Goal: Task Accomplishment & Management: Complete application form

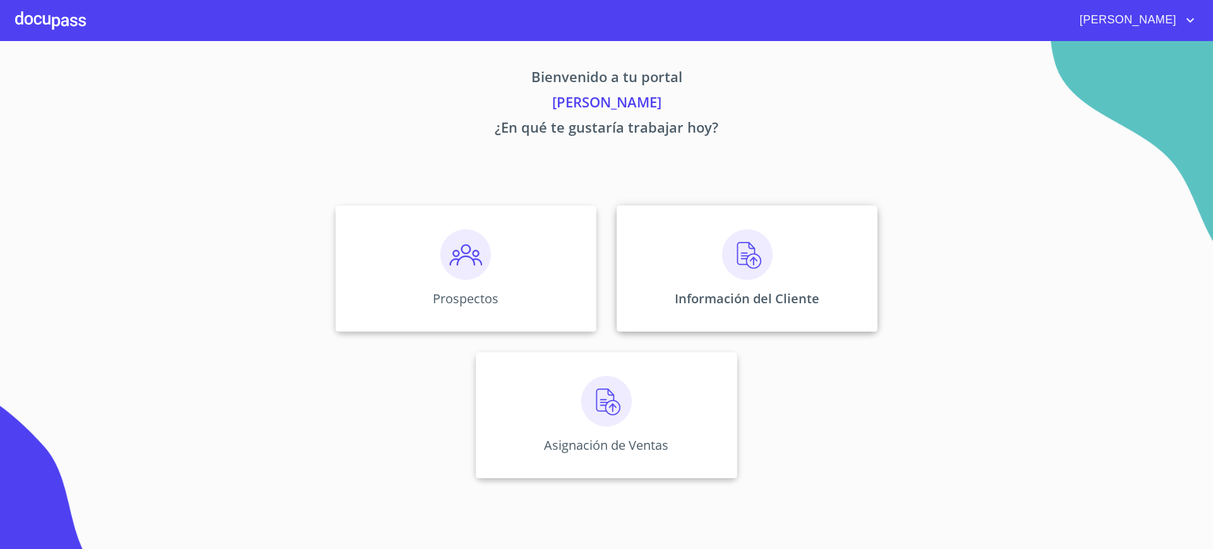
click at [700, 253] on div "Información del Cliente" at bounding box center [747, 268] width 261 height 126
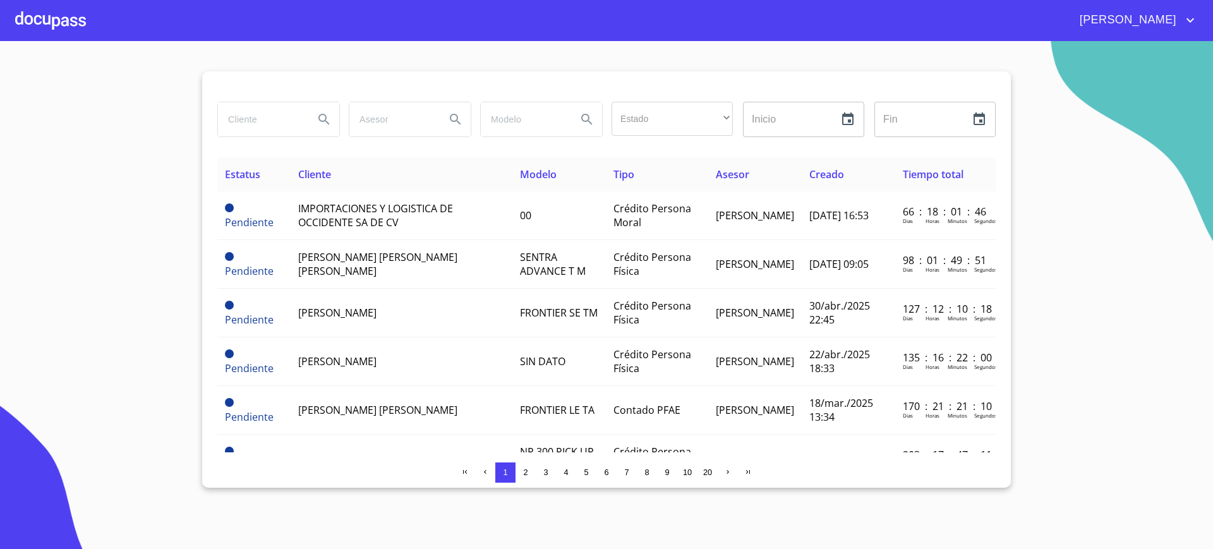
click at [253, 114] on input "search" at bounding box center [261, 119] width 86 height 34
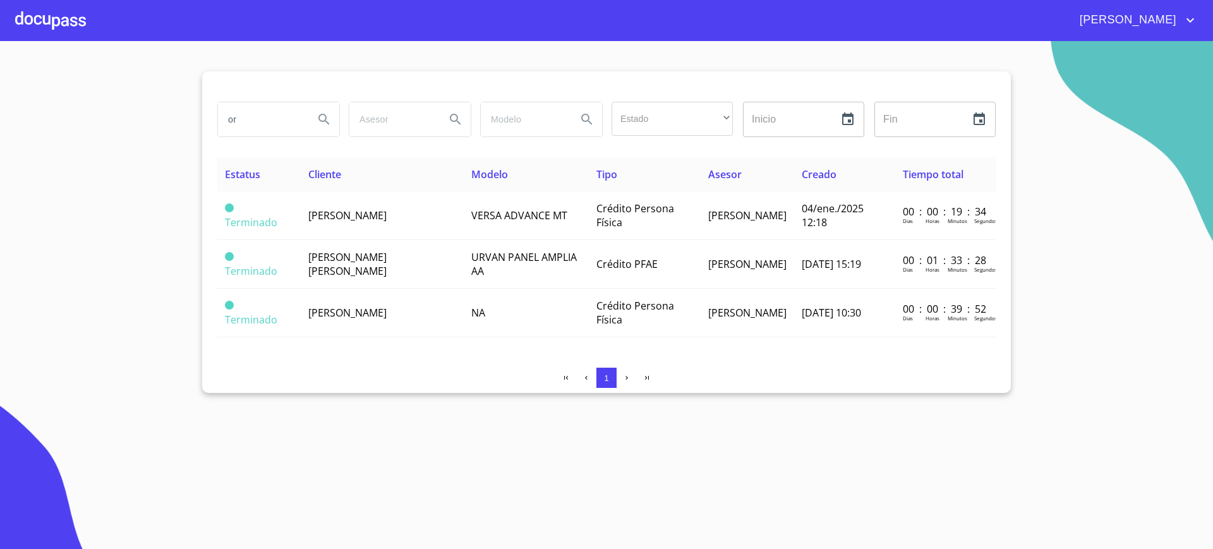
type input "o"
type input "[PERSON_NAME]"
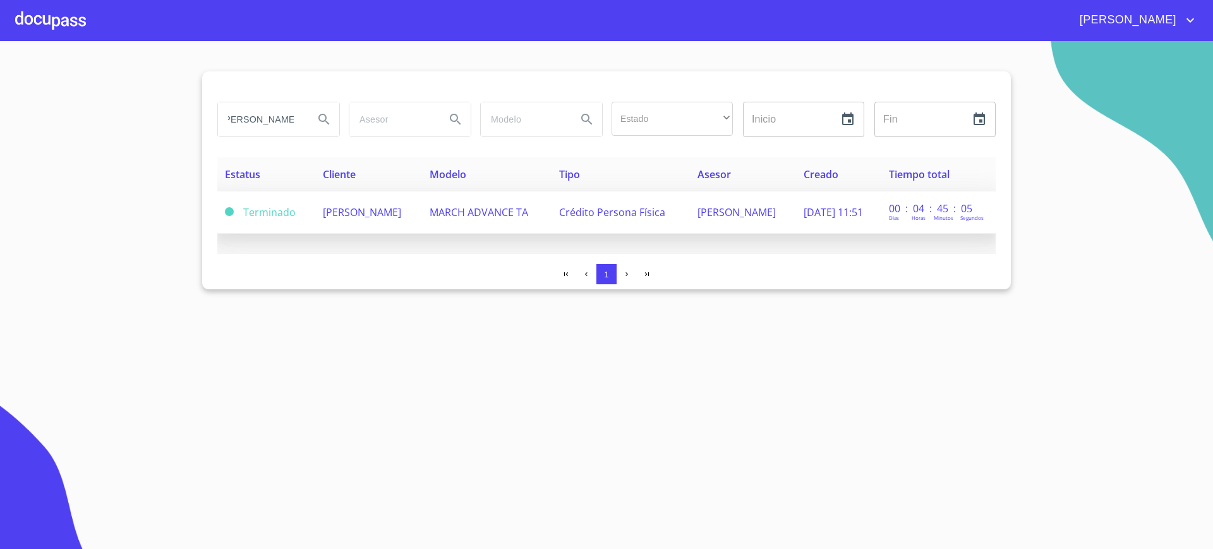
scroll to position [0, 0]
click at [422, 205] on td "[PERSON_NAME]" at bounding box center [368, 212] width 107 height 42
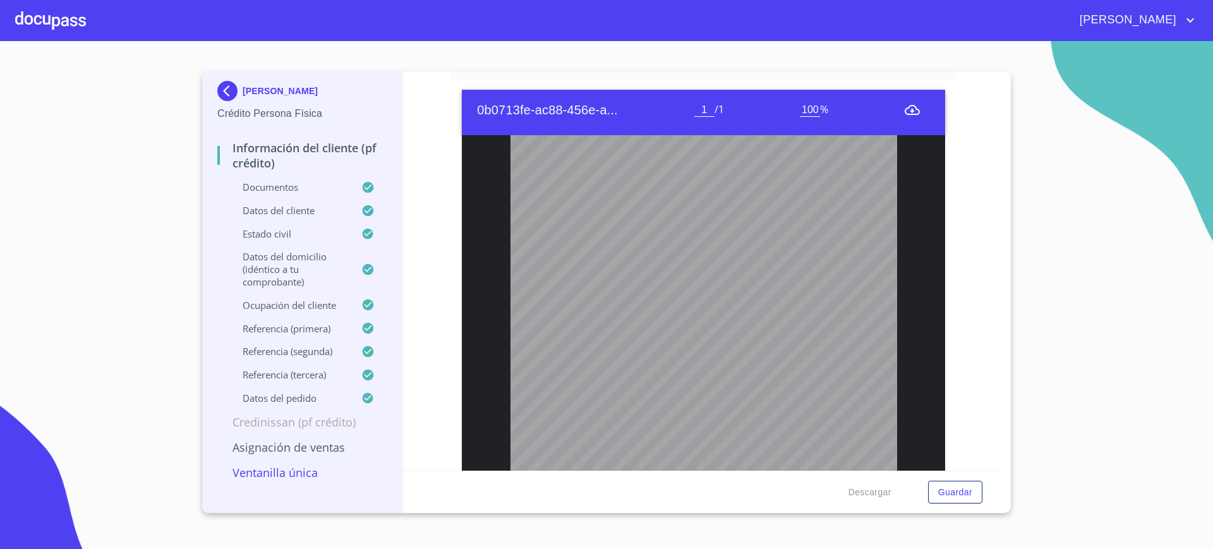
scroll to position [205, 0]
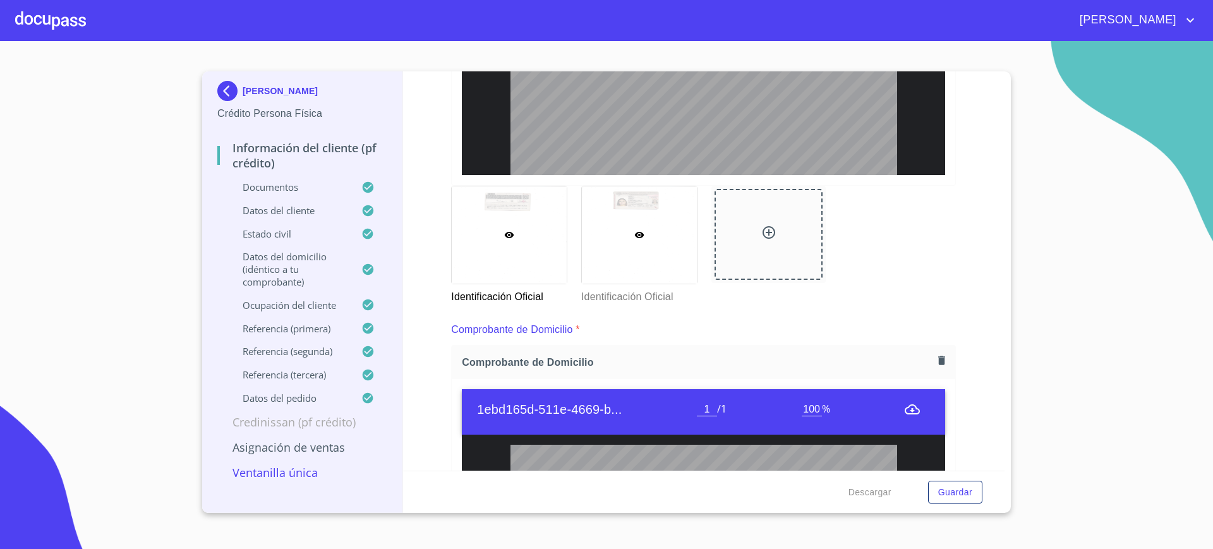
click at [686, 239] on div at bounding box center [639, 234] width 115 height 97
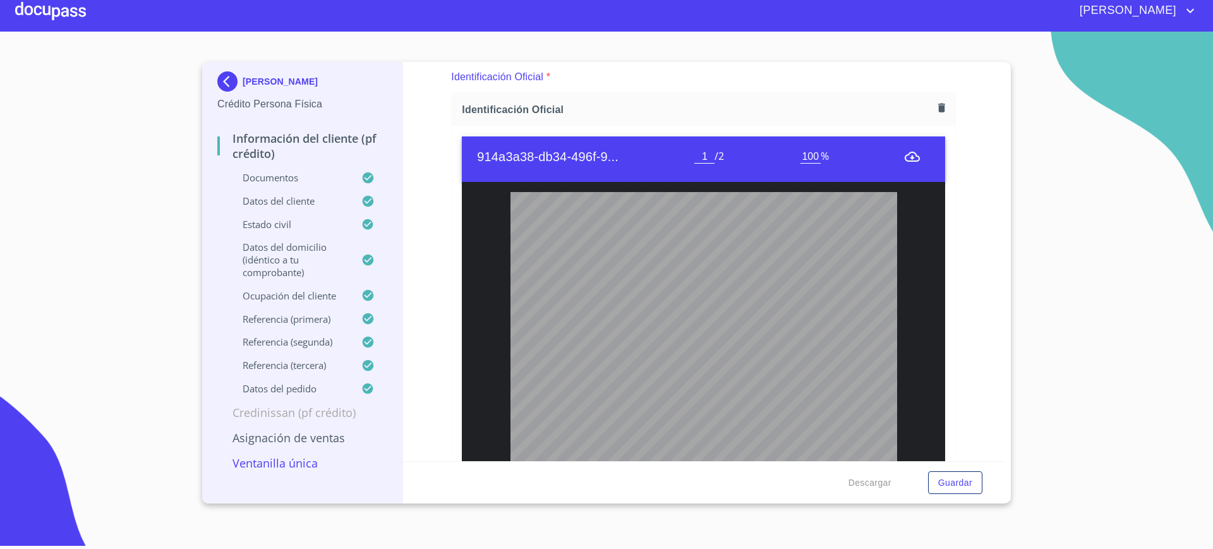
click at [34, 9] on div at bounding box center [50, 11] width 71 height 40
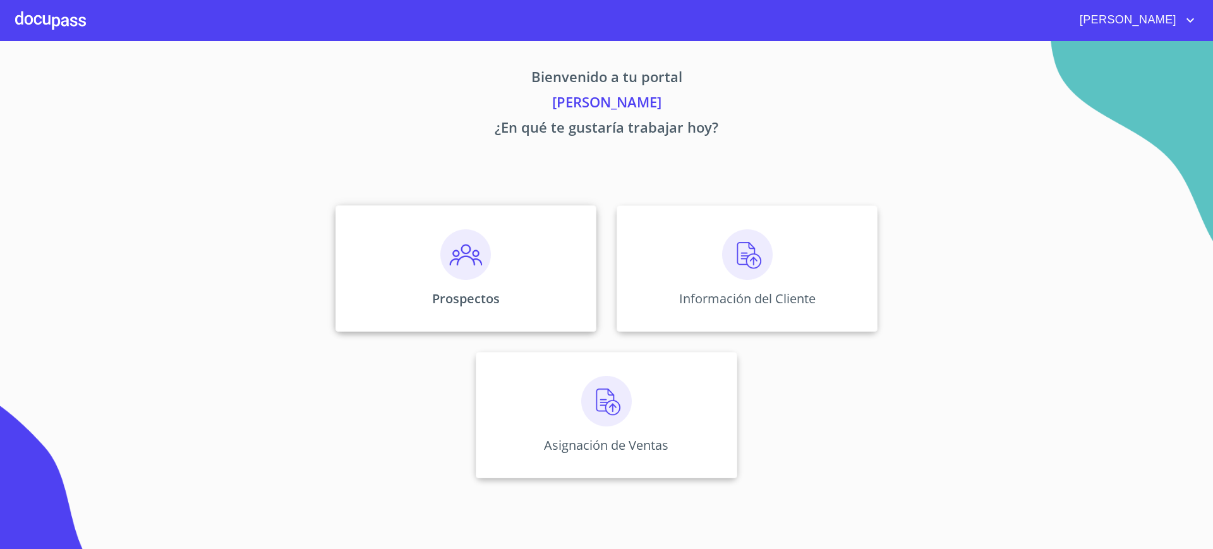
click at [418, 243] on div "Prospectos" at bounding box center [466, 268] width 261 height 126
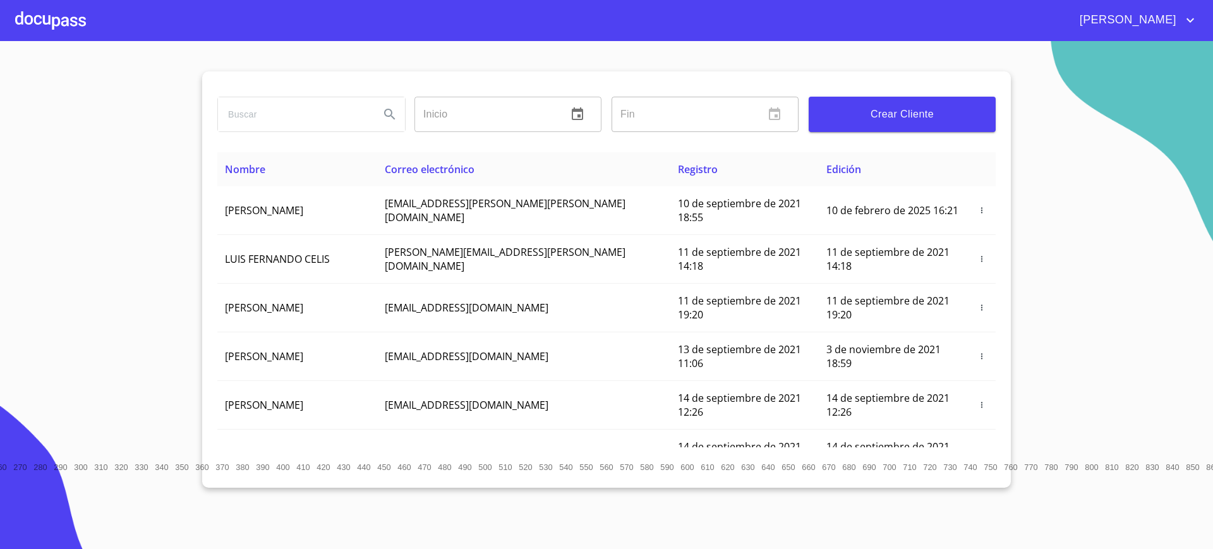
click at [327, 116] on input "search" at bounding box center [294, 114] width 152 height 34
type input "[PERSON_NAME]"
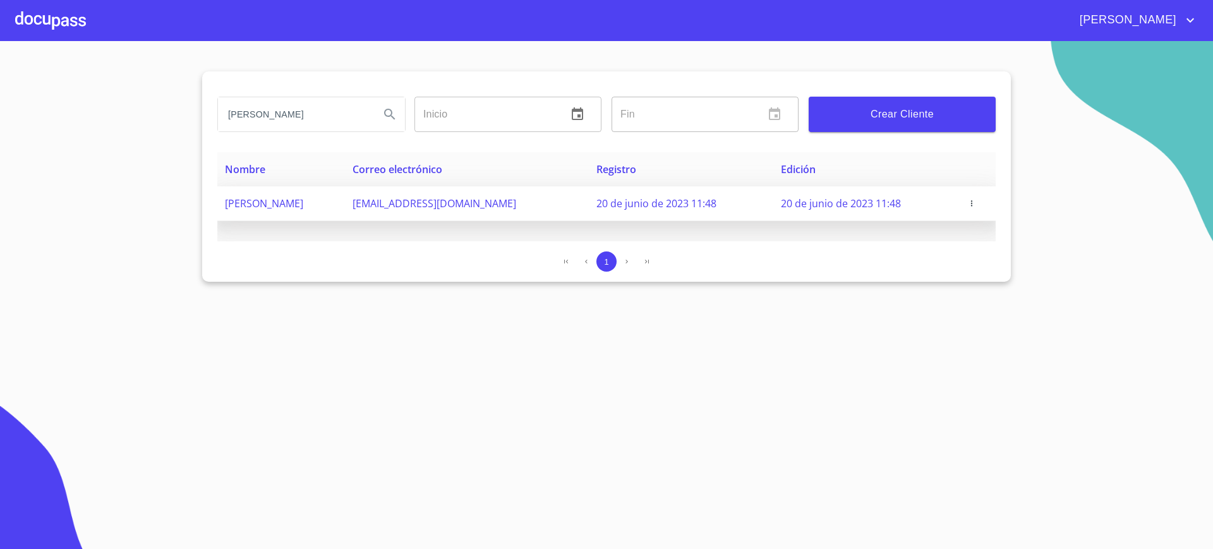
click at [978, 200] on span "button" at bounding box center [972, 203] width 13 height 9
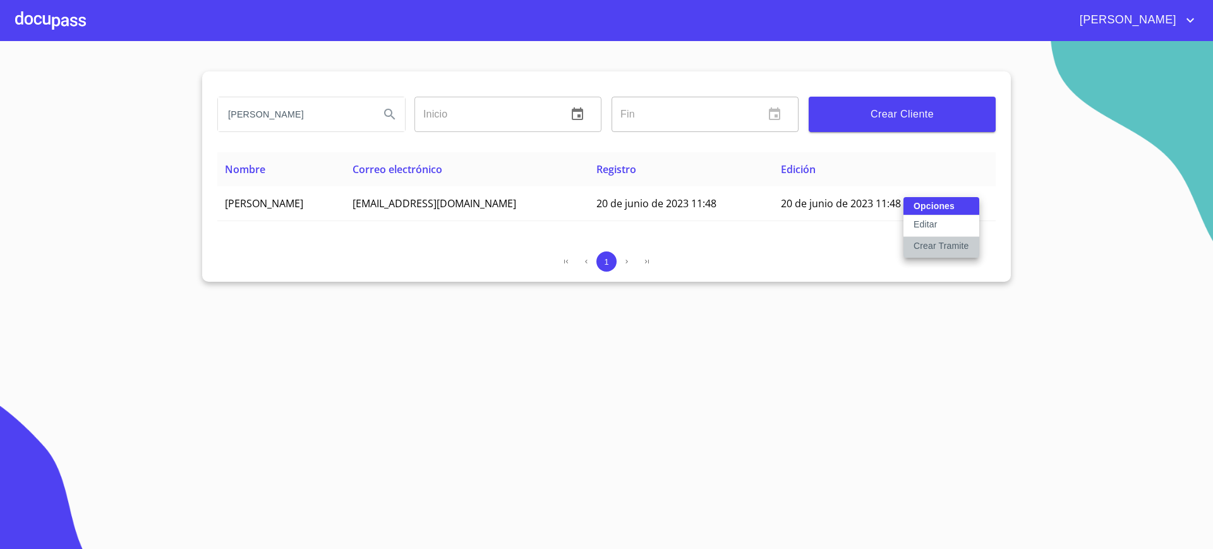
click at [944, 239] on p "Crear Tramite" at bounding box center [942, 245] width 56 height 13
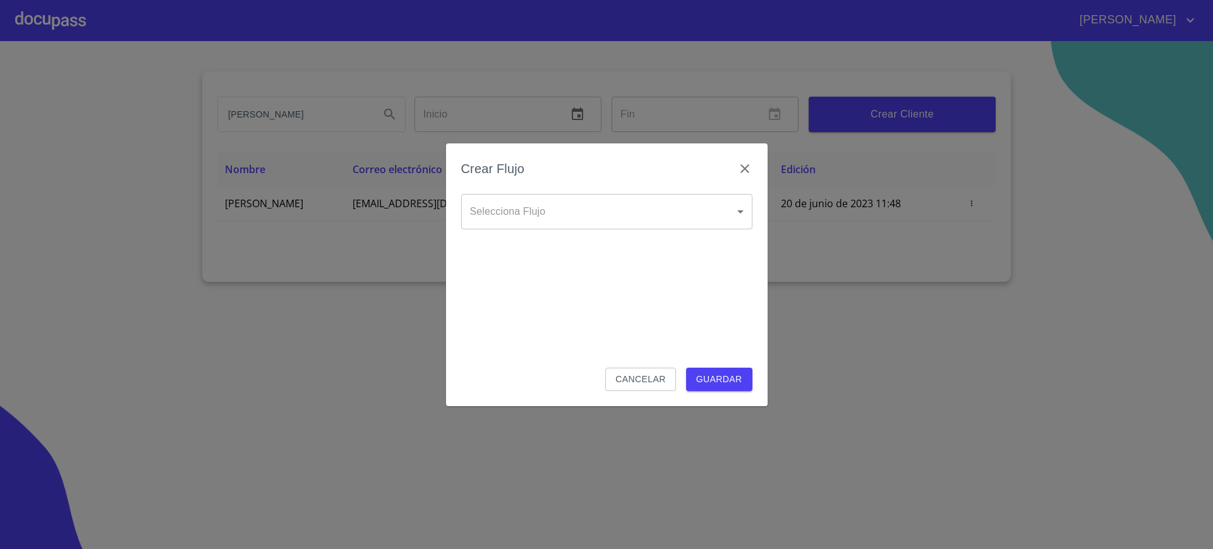
click at [614, 203] on body "[PERSON_NAME] Inicio ​ Fin ​ Crear Cliente Nombre Correo electrónico Registro E…" at bounding box center [606, 274] width 1213 height 549
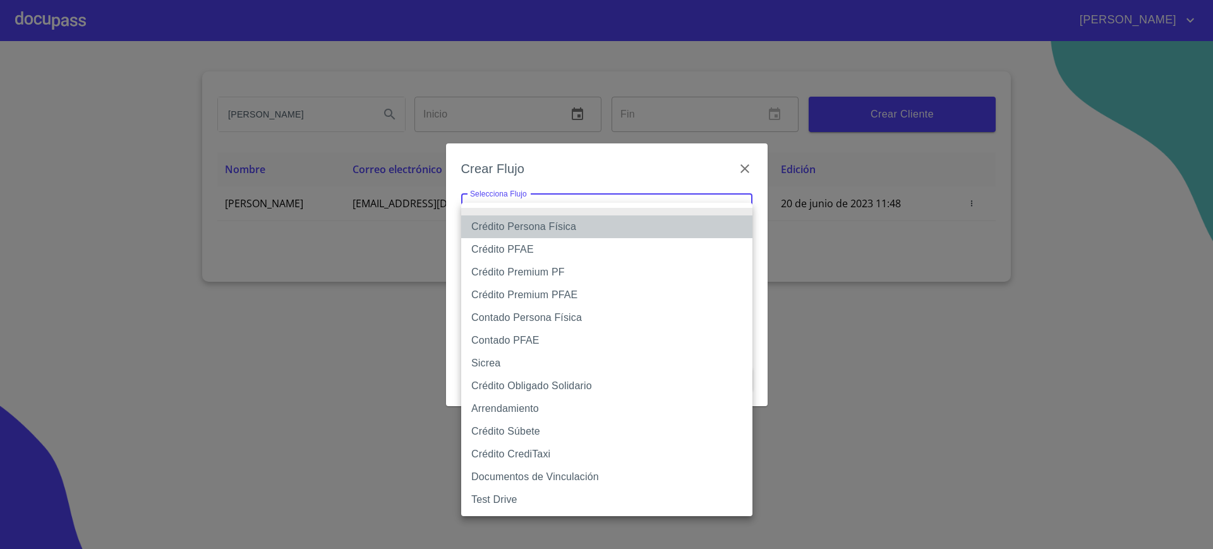
click at [559, 227] on li "Crédito Persona Física" at bounding box center [606, 226] width 291 height 23
type input "6009fb3c7d1714eb8809aa97"
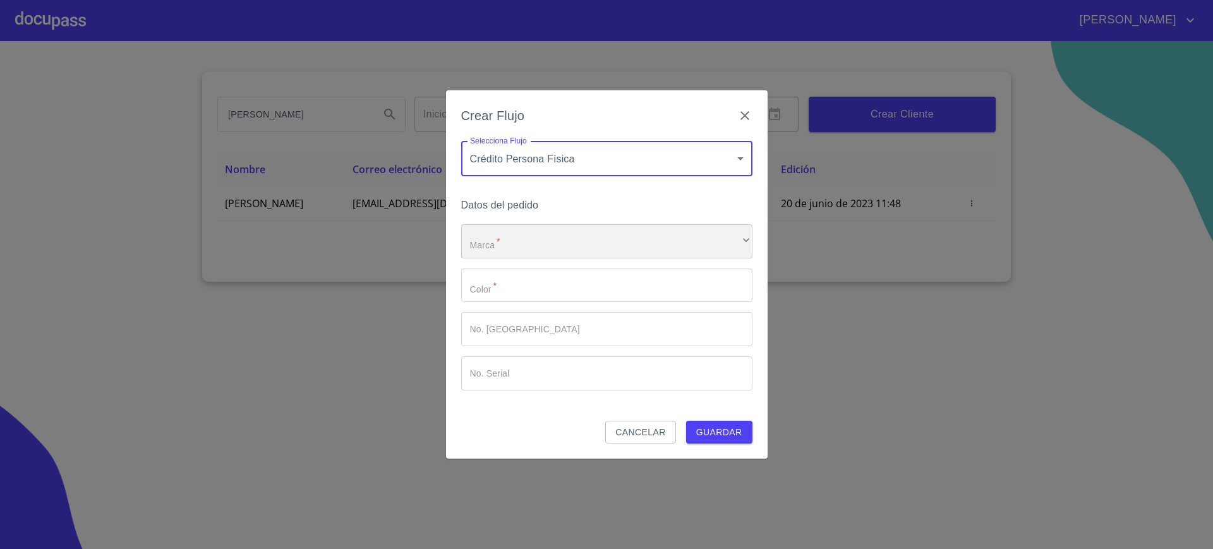
click at [548, 245] on div "​" at bounding box center [606, 241] width 291 height 34
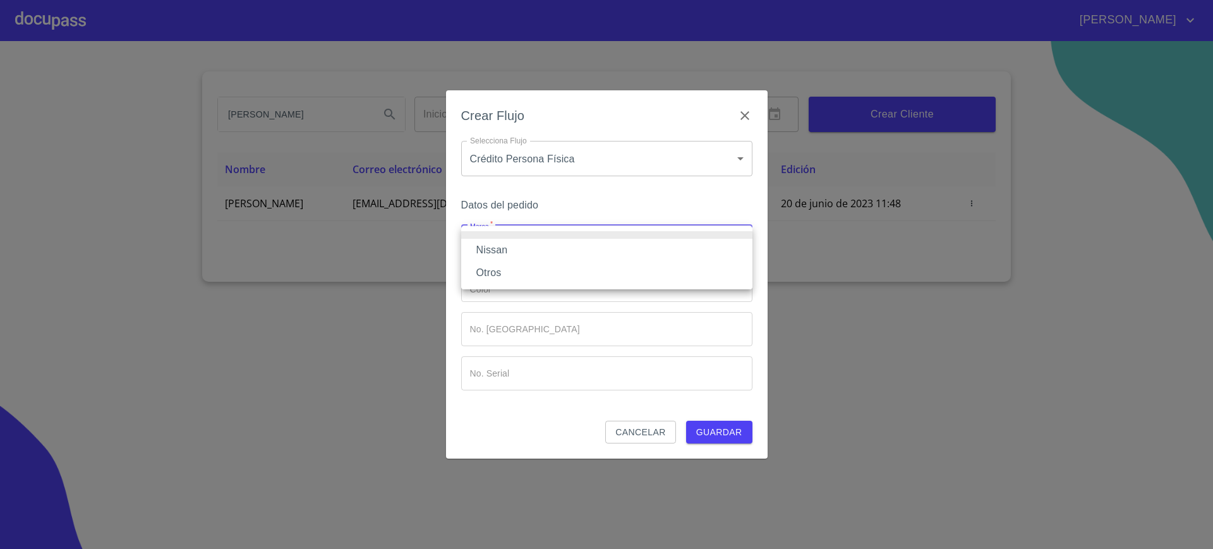
click at [519, 245] on li "Nissan" at bounding box center [606, 250] width 291 height 23
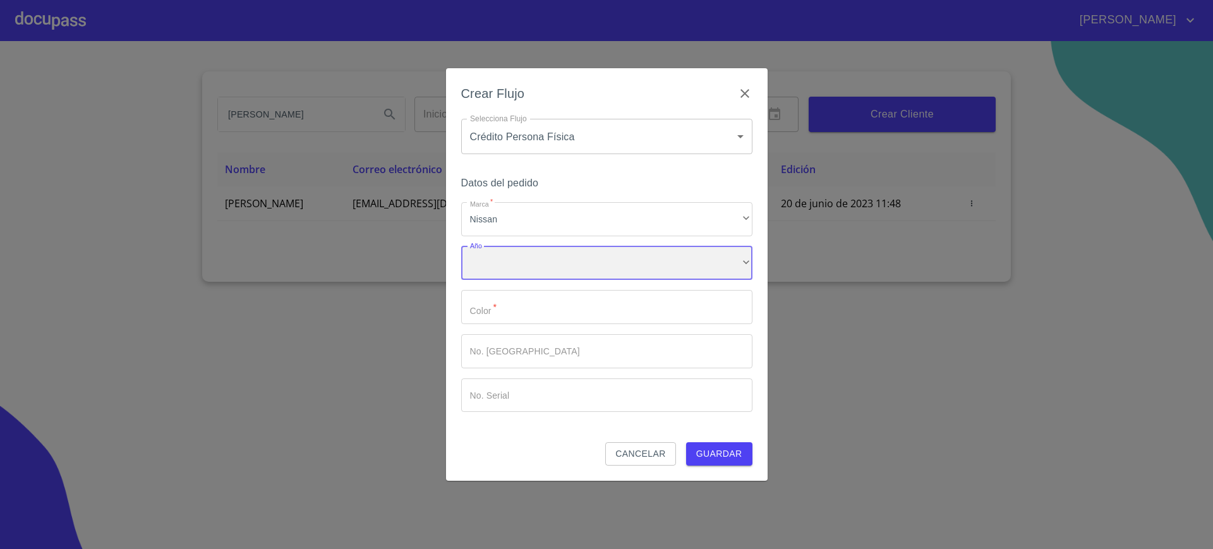
click at [510, 261] on div "​" at bounding box center [606, 263] width 291 height 34
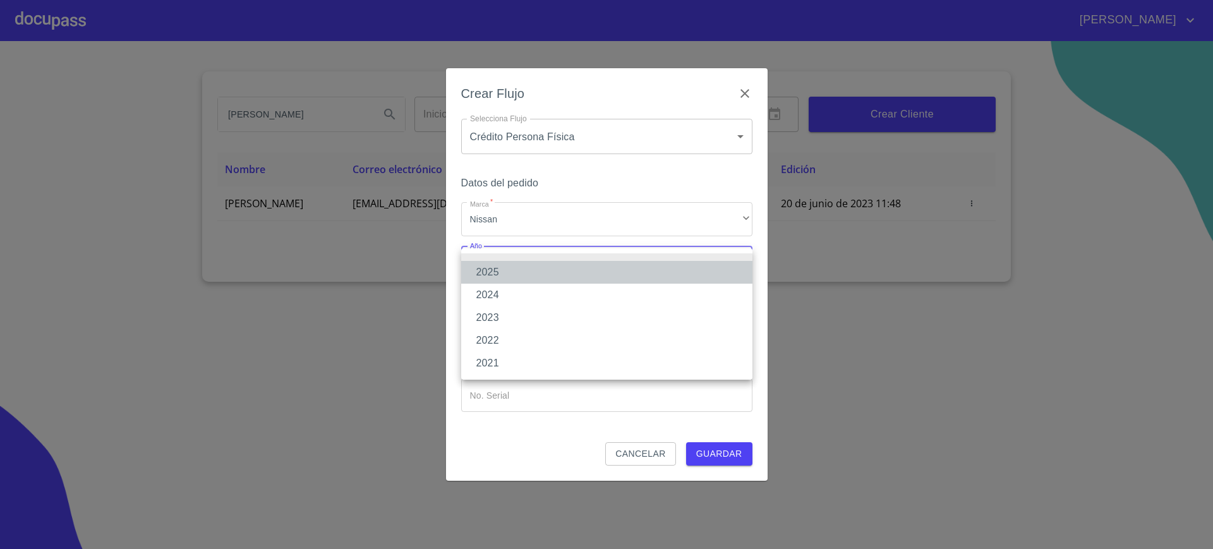
click at [512, 267] on li "2025" at bounding box center [606, 272] width 291 height 23
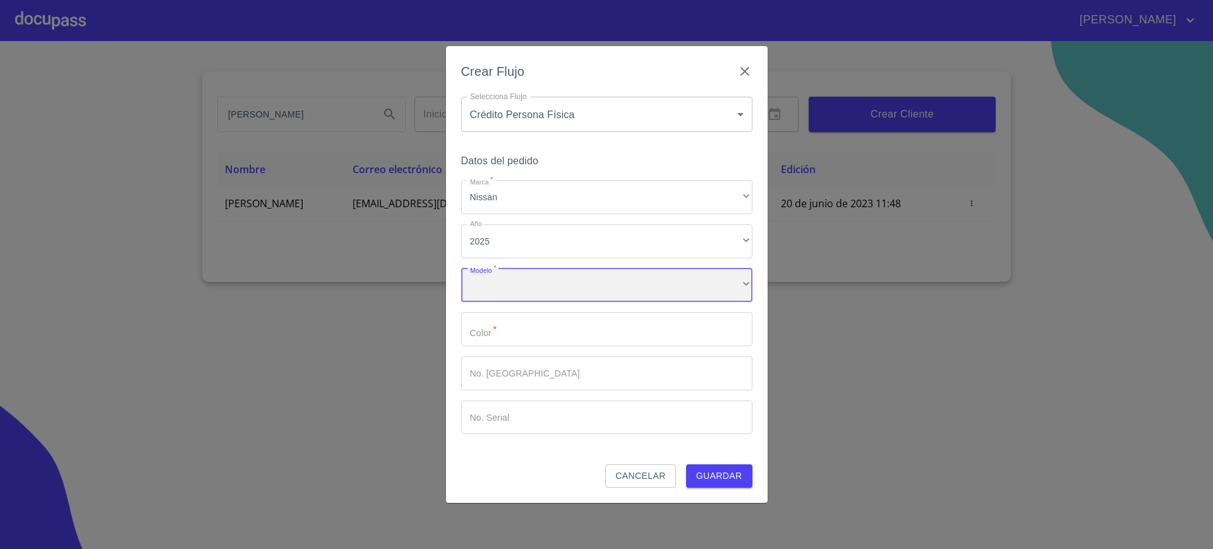
click at [636, 282] on div "​" at bounding box center [606, 286] width 291 height 34
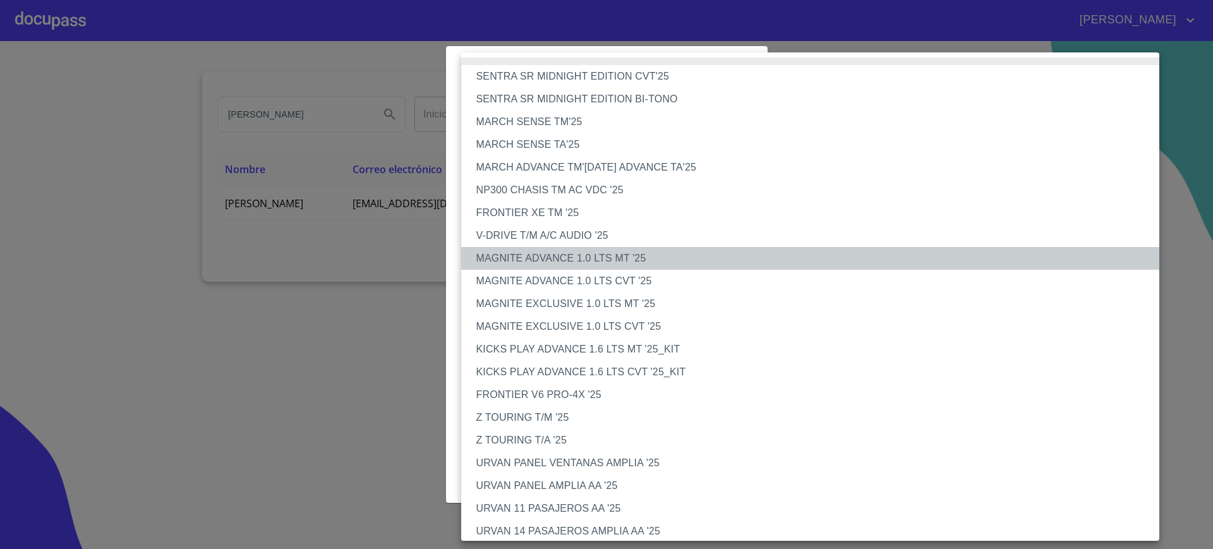
click at [638, 254] on li "MAGNITE ADVANCE 1.0 LTS MT '25" at bounding box center [816, 258] width 711 height 23
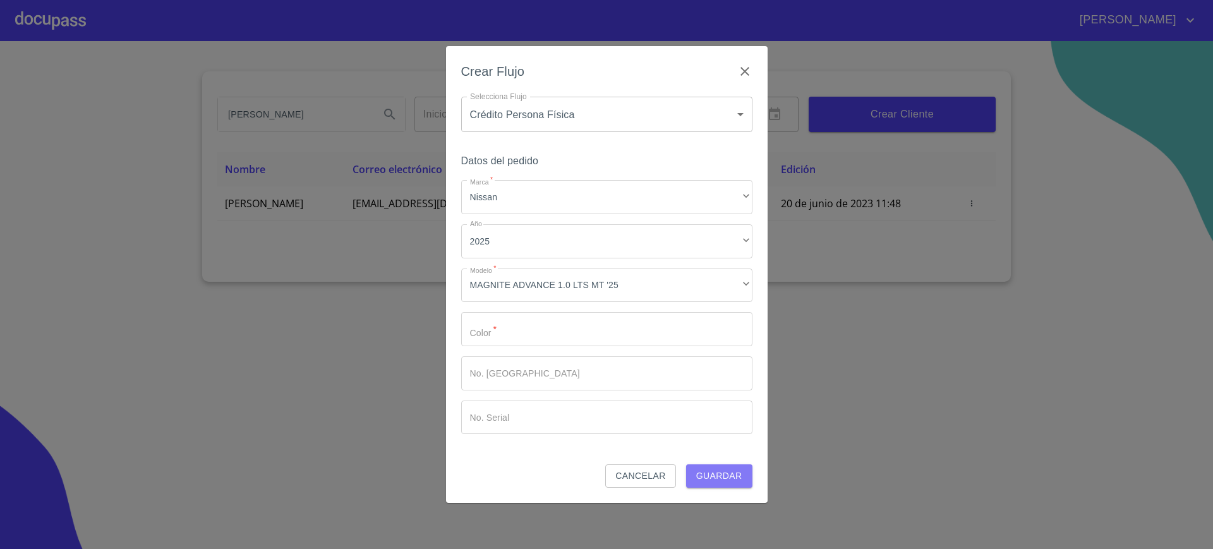
click at [706, 475] on span "Guardar" at bounding box center [719, 476] width 46 height 16
type input "guait"
click at [739, 478] on span "Guardar" at bounding box center [719, 476] width 46 height 16
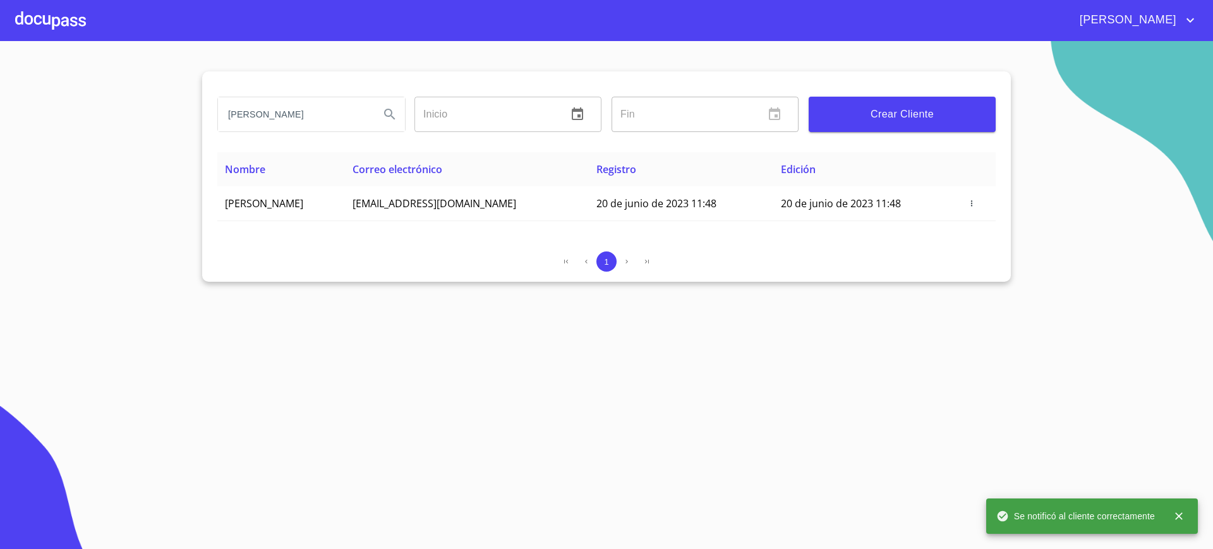
click at [74, 21] on div at bounding box center [50, 20] width 71 height 40
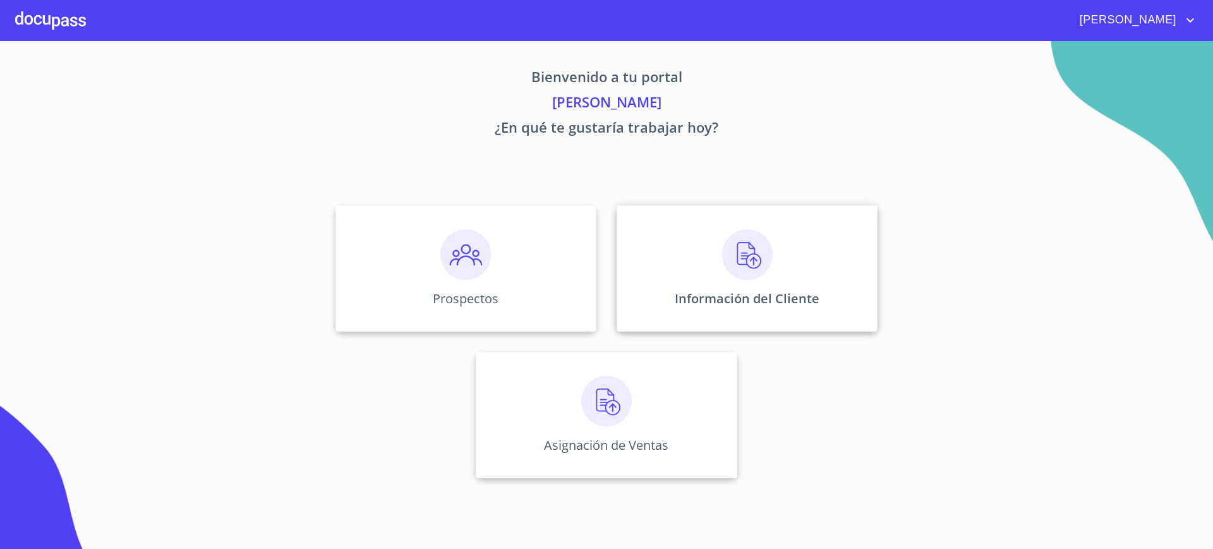
click at [719, 288] on div "Información del Cliente" at bounding box center [747, 268] width 261 height 126
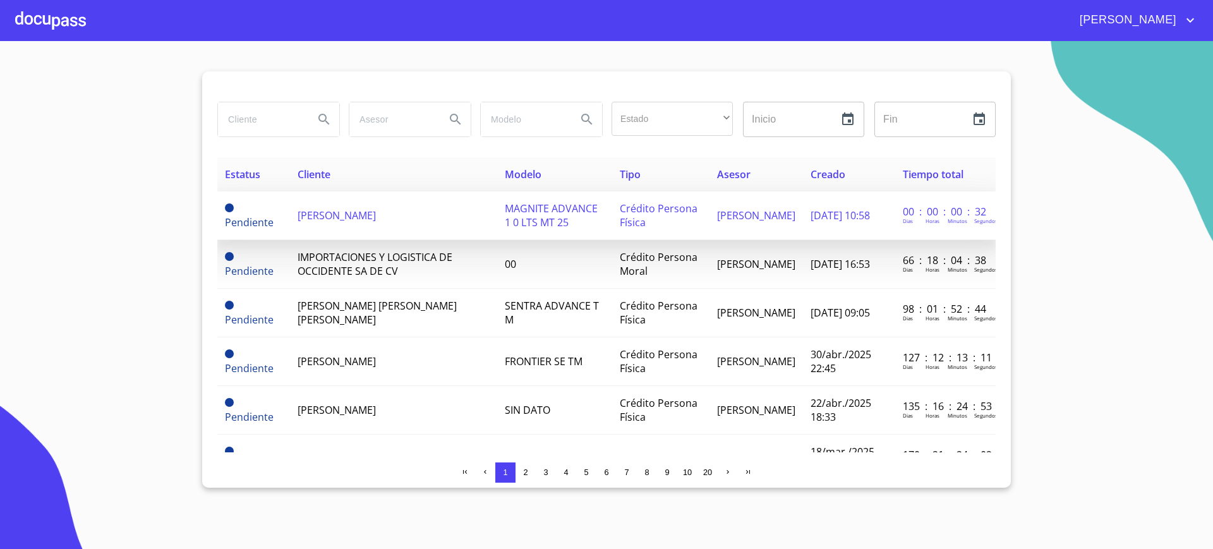
click at [440, 230] on td "[PERSON_NAME]" at bounding box center [394, 215] width 208 height 49
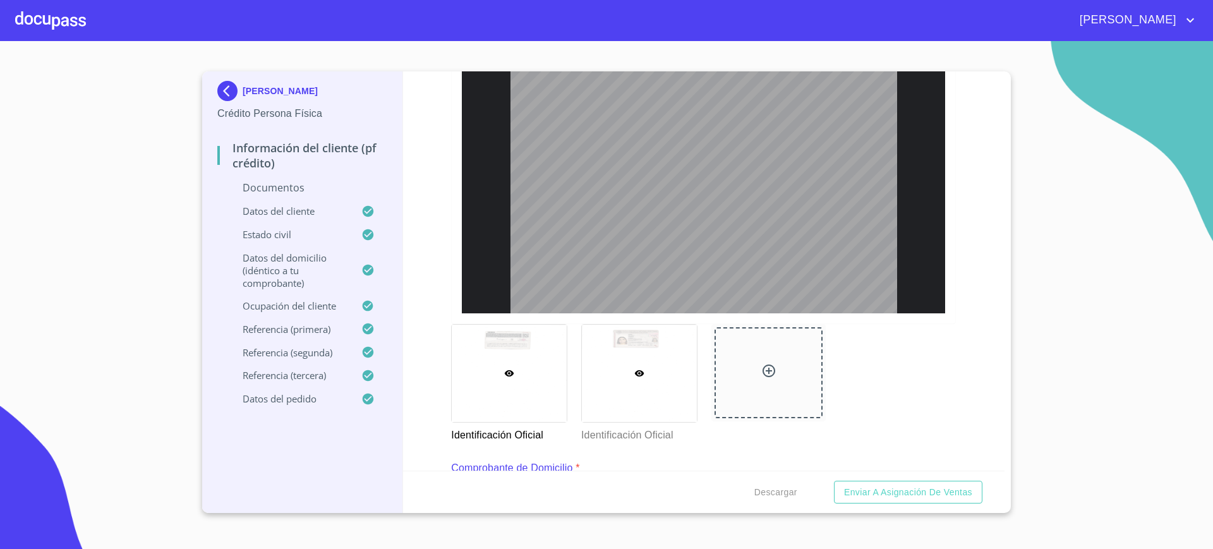
click at [633, 391] on div at bounding box center [639, 373] width 115 height 97
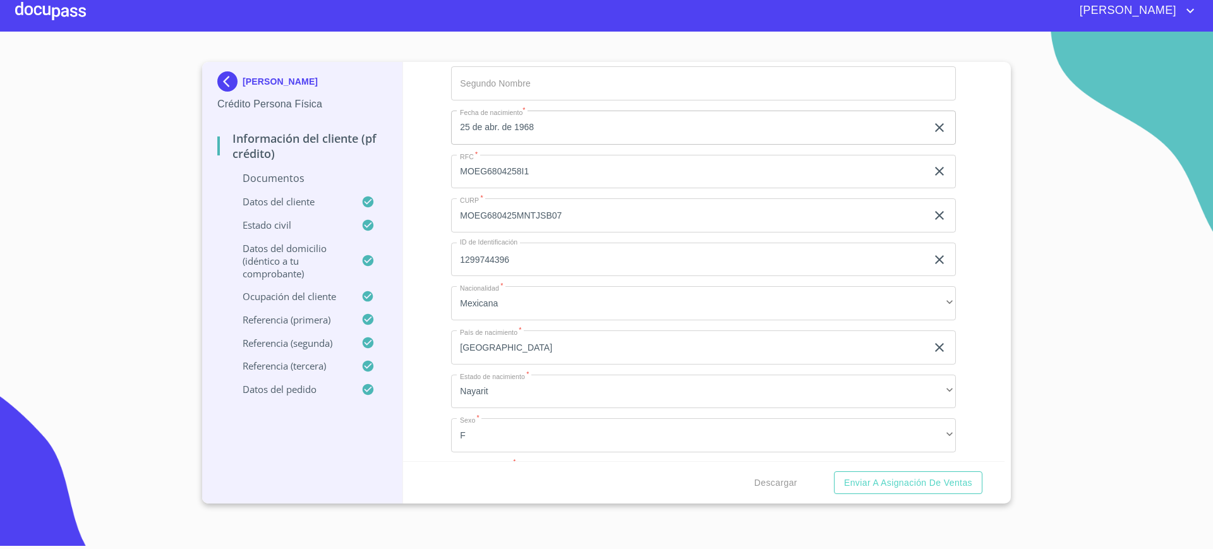
scroll to position [2943, 0]
click at [542, 226] on input "MOEG680425MNTJSB07" at bounding box center [689, 216] width 476 height 34
click at [951, 328] on div "Información del cliente (PF crédito) Documentos Documento de identificación.   …" at bounding box center [704, 261] width 602 height 399
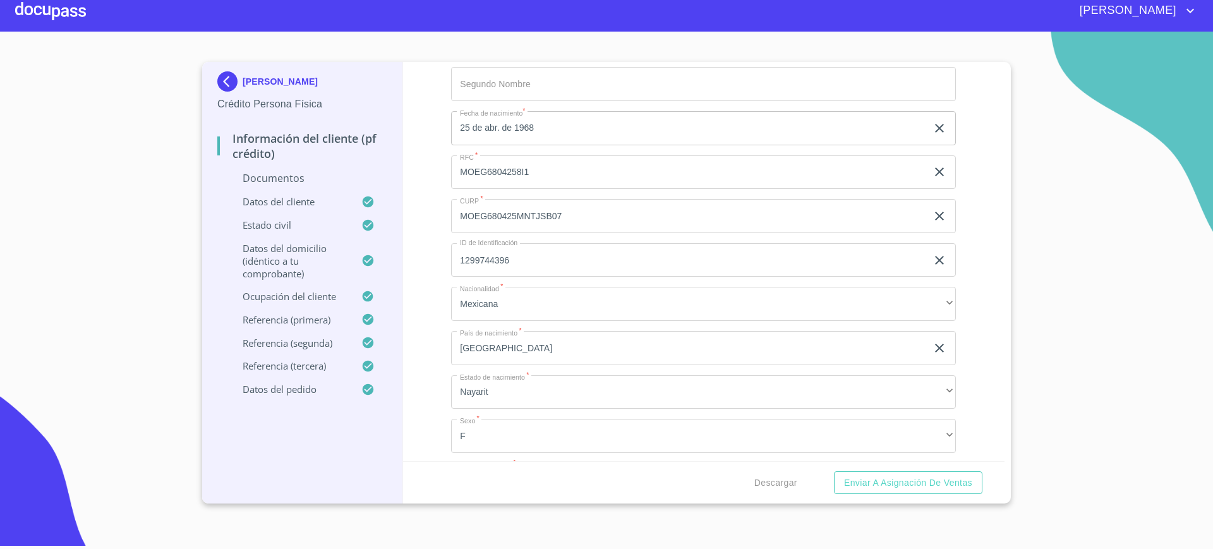
click at [33, 6] on div at bounding box center [50, 11] width 71 height 40
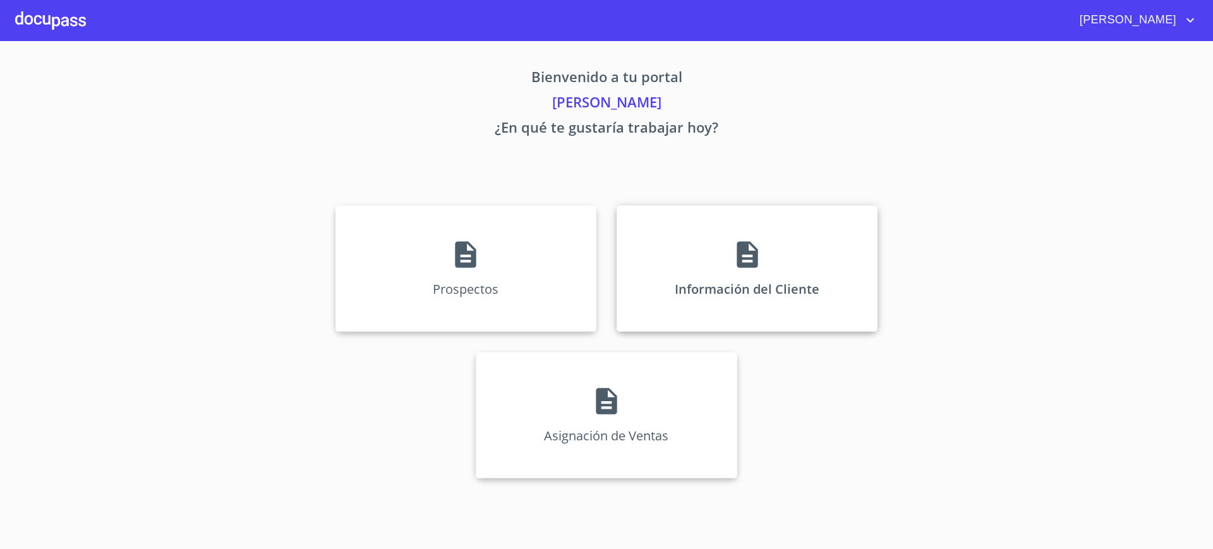
click at [694, 272] on div "Información del Cliente" at bounding box center [747, 268] width 261 height 126
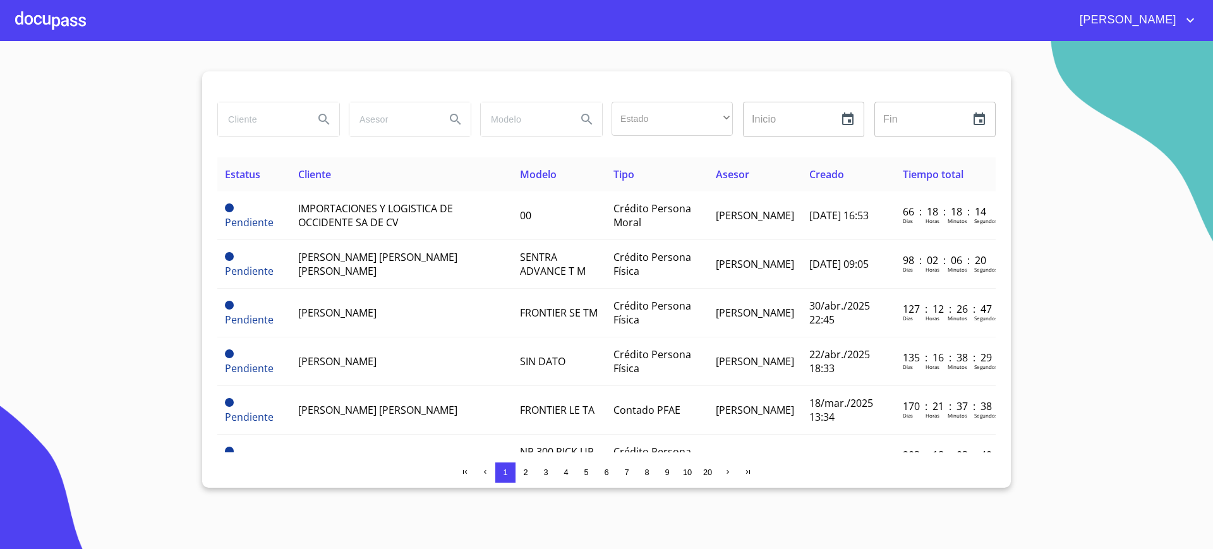
click at [267, 116] on input "search" at bounding box center [261, 119] width 86 height 34
click at [153, 148] on section "[PERSON_NAME] Estado ​ ​ Inicio ​ Fin ​ Estatus Cliente Modelo Tipo Asesor Crea…" at bounding box center [606, 295] width 1213 height 508
click at [267, 126] on input "[PERSON_NAME]" at bounding box center [261, 119] width 86 height 34
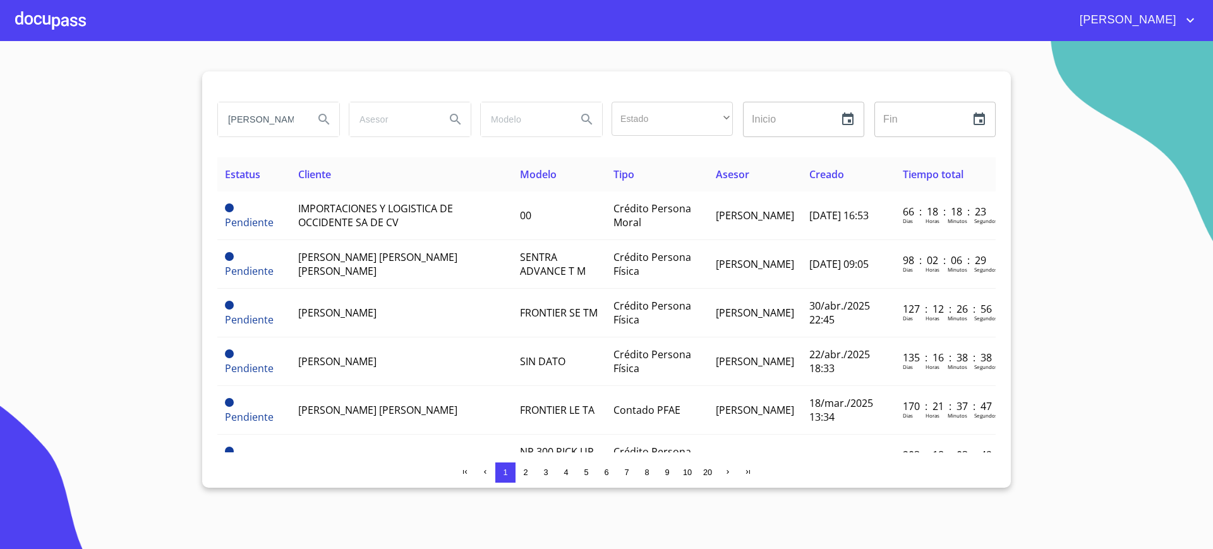
click at [267, 126] on input "[PERSON_NAME]" at bounding box center [261, 119] width 86 height 34
type input "[PERSON_NAME]"
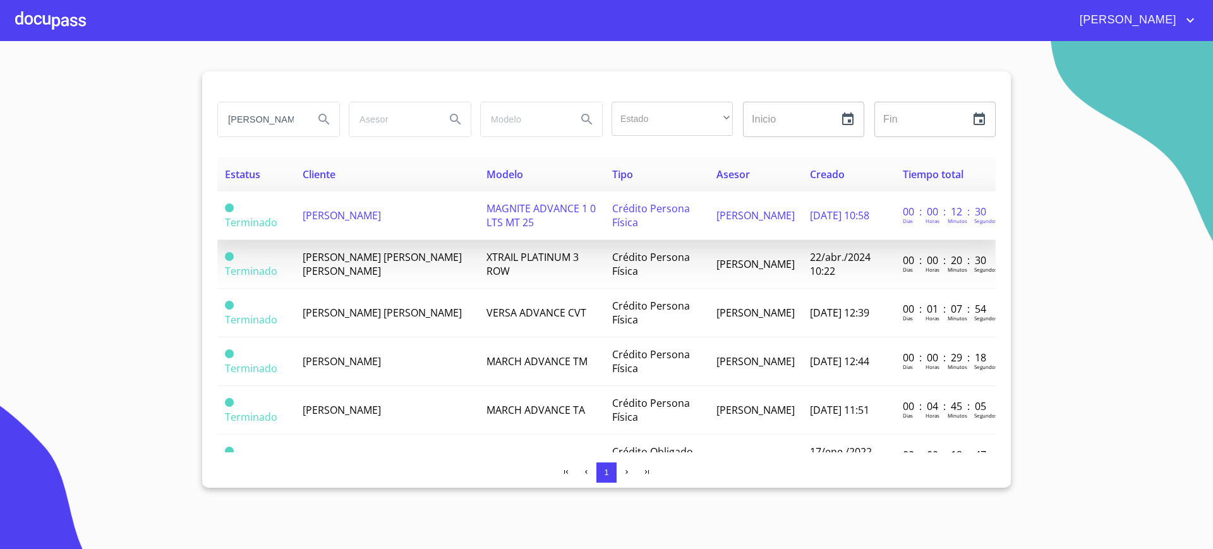
click at [381, 212] on span "[PERSON_NAME]" at bounding box center [342, 216] width 78 height 14
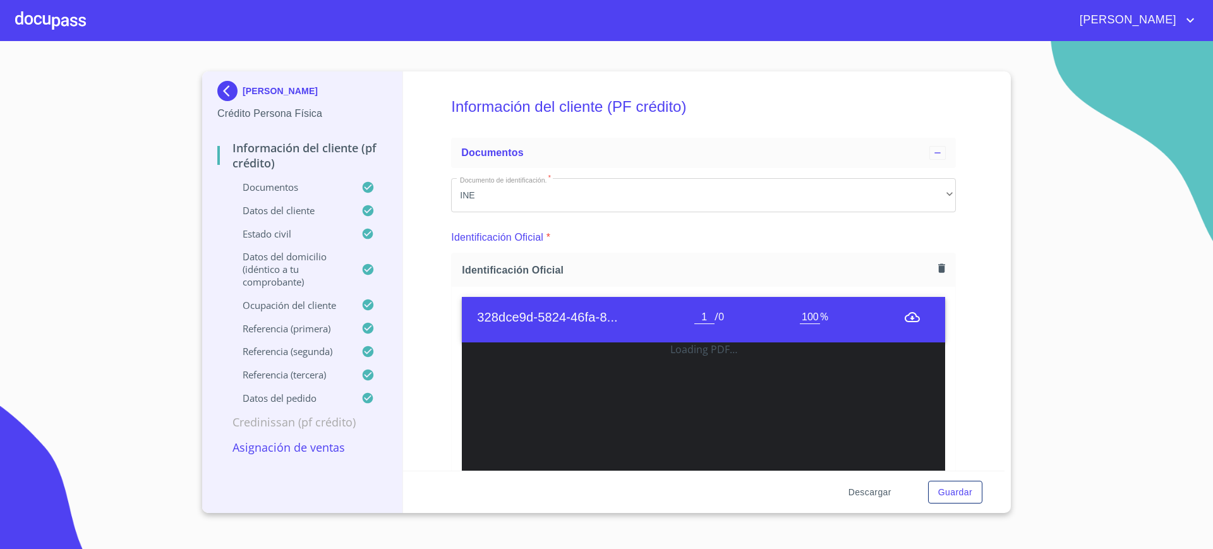
click at [859, 495] on span "Descargar" at bounding box center [870, 493] width 43 height 16
